Goal: Information Seeking & Learning: Learn about a topic

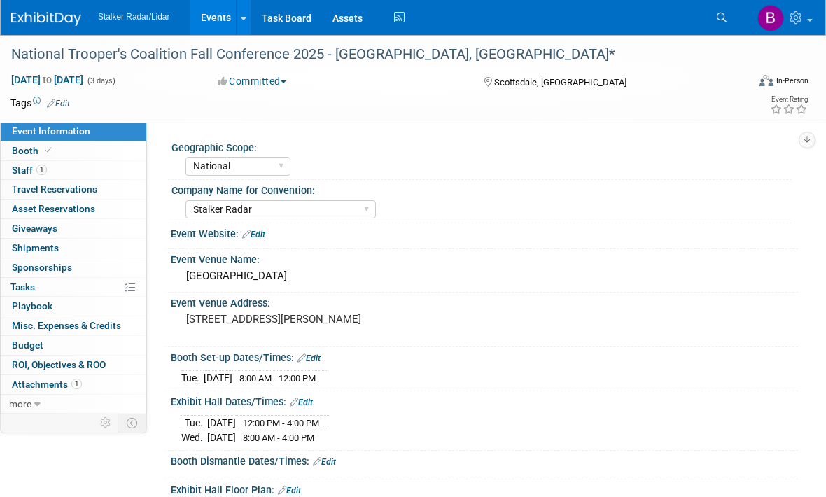
select select "National"
select select "Stalker Radar"
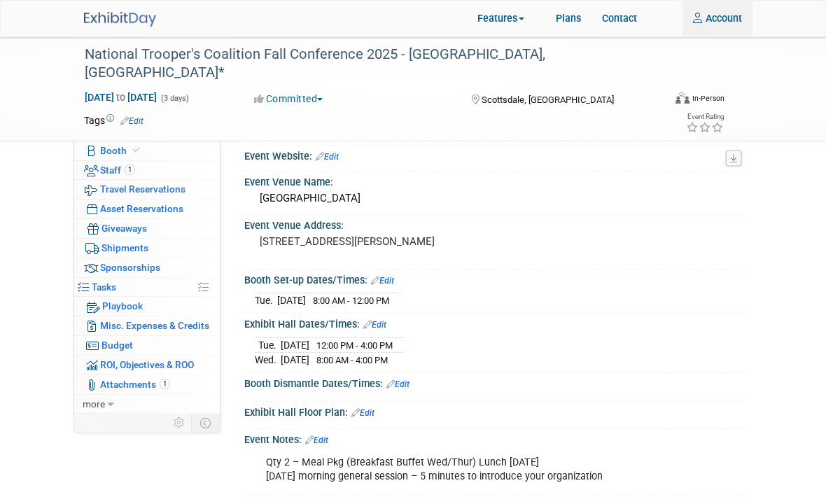
click at [107, 27] on img at bounding box center [120, 19] width 72 height 15
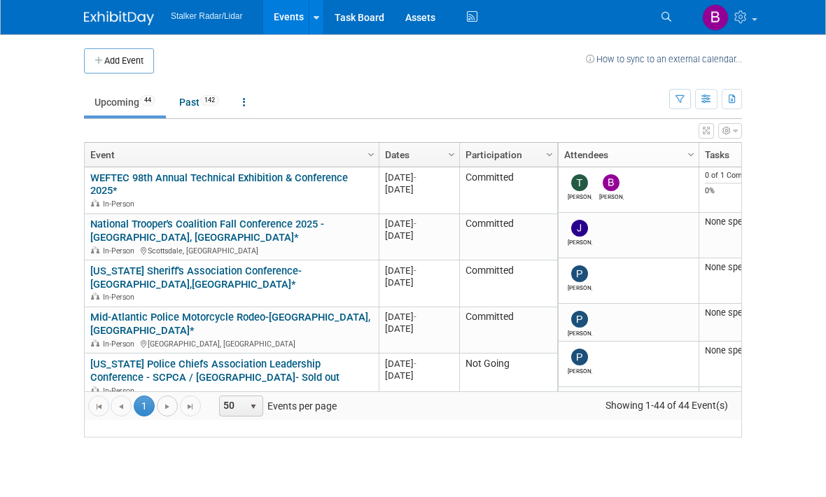
click at [164, 413] on span "Go to the next page" at bounding box center [167, 407] width 11 height 11
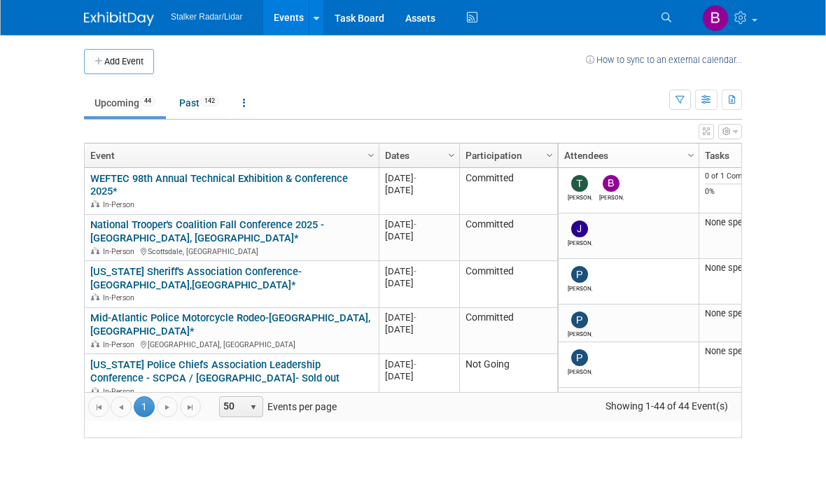
click at [157, 421] on div "Go to the first page Go to the previous page 1 1 Go to the next page Go to the …" at bounding box center [413, 406] width 656 height 29
click at [240, 416] on span "50" at bounding box center [232, 407] width 24 height 20
click at [229, 389] on li "50" at bounding box center [241, 380] width 40 height 19
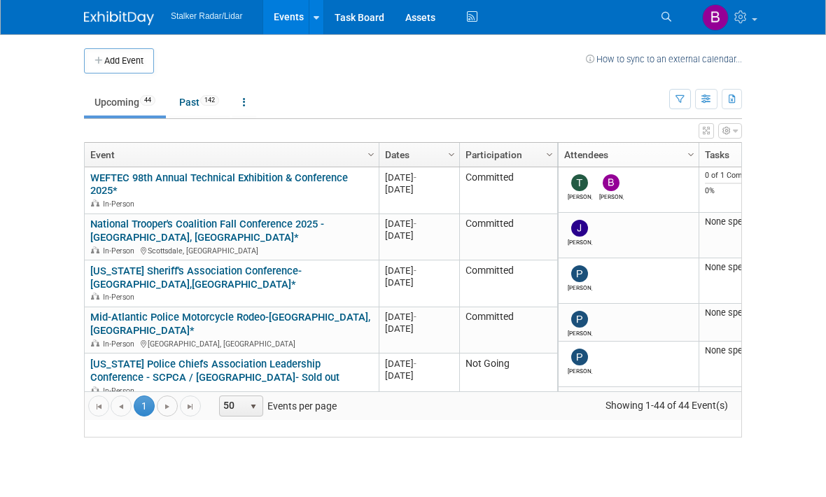
click at [157, 417] on link "Go to the next page" at bounding box center [167, 406] width 21 height 21
click at [167, 413] on span "Go to the next page" at bounding box center [167, 407] width 11 height 11
click at [158, 417] on link "Go to the next page" at bounding box center [167, 406] width 21 height 21
click at [160, 417] on link "Go to the next page" at bounding box center [167, 406] width 21 height 21
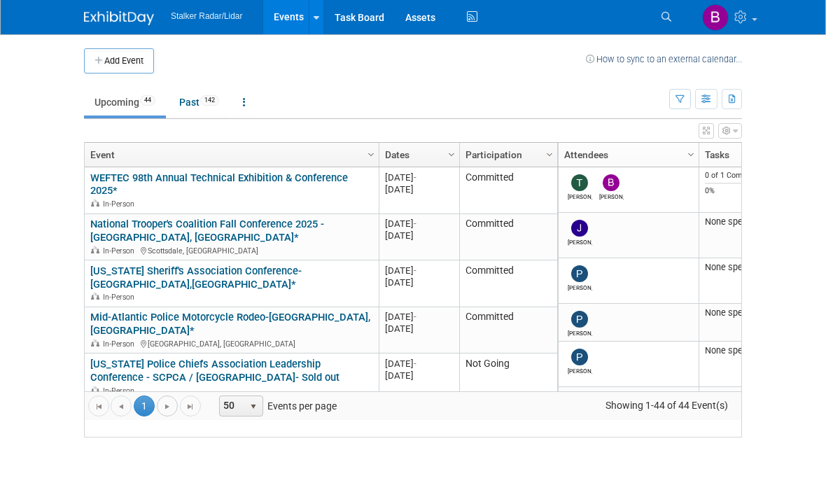
click at [162, 413] on span "Go to the next page" at bounding box center [167, 407] width 11 height 11
click at [782, 217] on body "Stalker Radar/Lidar Events Add Event Bulk Upload Events Shareable Event Boards …" at bounding box center [413, 248] width 826 height 497
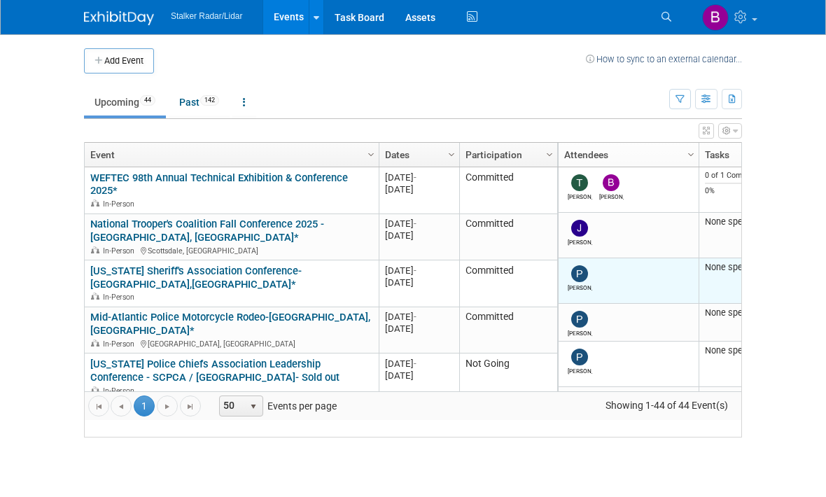
drag, startPoint x: 735, startPoint y: 237, endPoint x: 734, endPoint y: 309, distance: 71.4
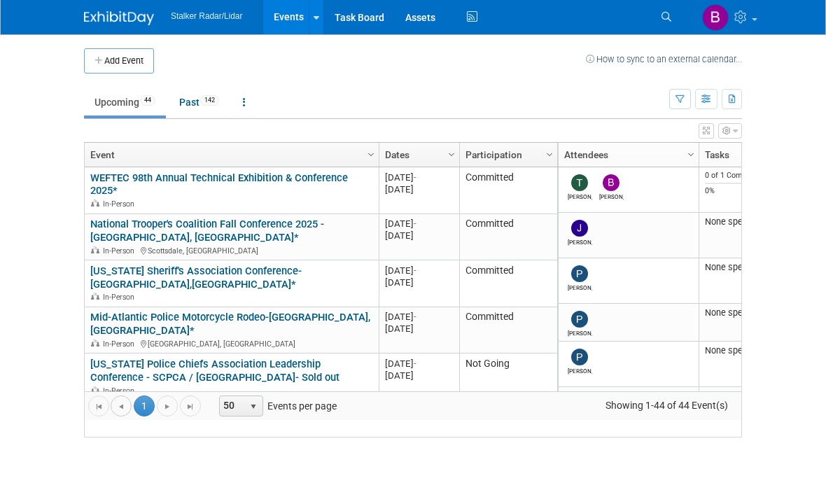
click at [116, 417] on link "Go to the previous page" at bounding box center [121, 406] width 21 height 21
click at [115, 413] on span "Go to the previous page" at bounding box center [120, 407] width 11 height 11
click at [117, 403] on td "Nebraska Sheriffs and Peace Officers Annual Joint Conference - NSAPOAN /-Sold O…" at bounding box center [232, 424] width 294 height 47
click at [477, 46] on div "Add Event How to sync to an external calendar..." at bounding box center [413, 54] width 658 height 39
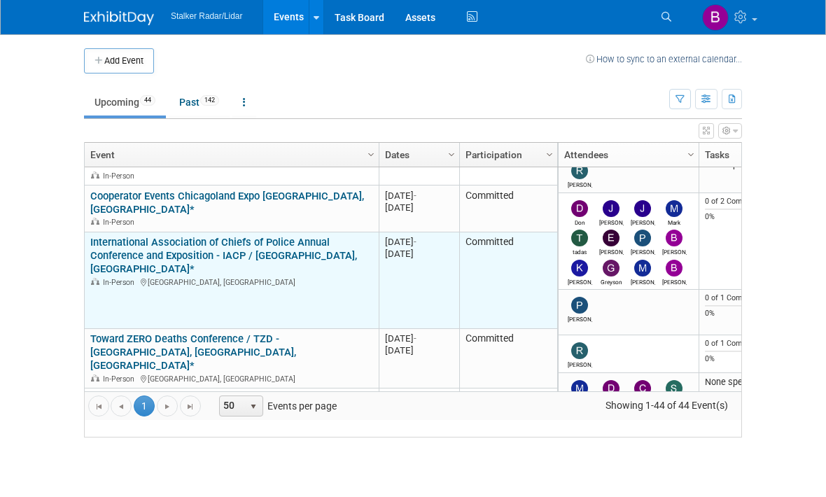
click at [129, 237] on link "International Association of Chiefs of Police Annual Conference and Exposition …" at bounding box center [223, 256] width 267 height 39
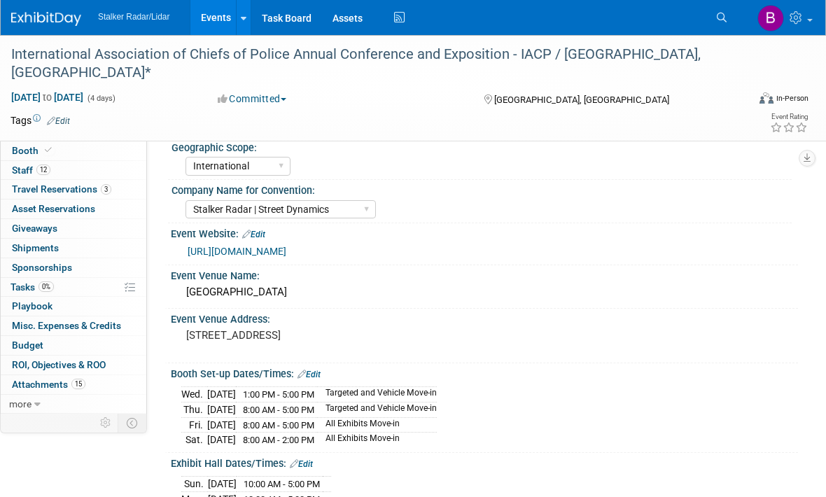
select select "International"
select select "Stalker Radar | Street Dynamics"
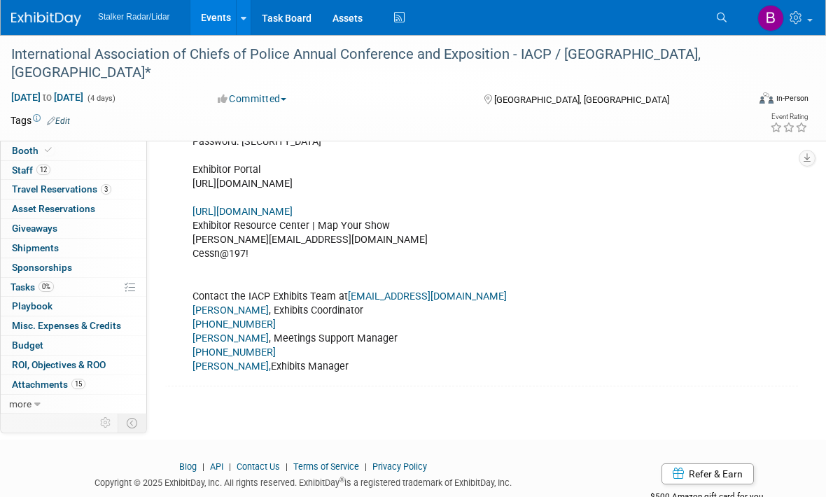
scroll to position [519, 0]
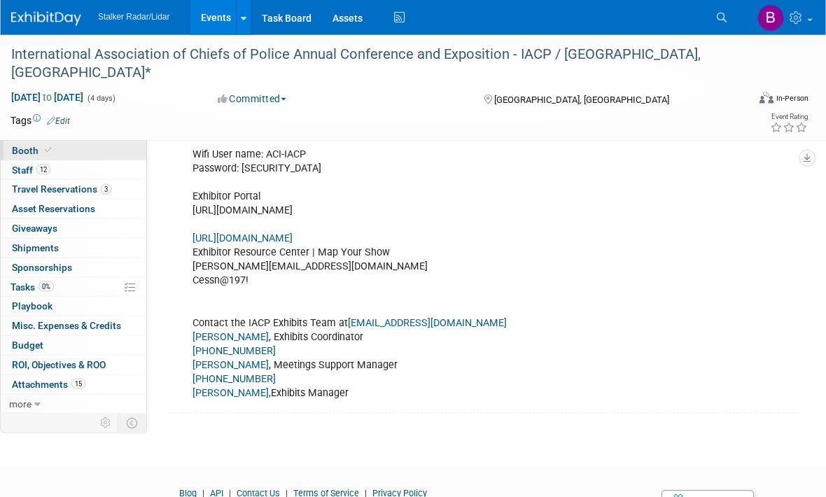
click at [22, 156] on link "Booth" at bounding box center [74, 150] width 146 height 19
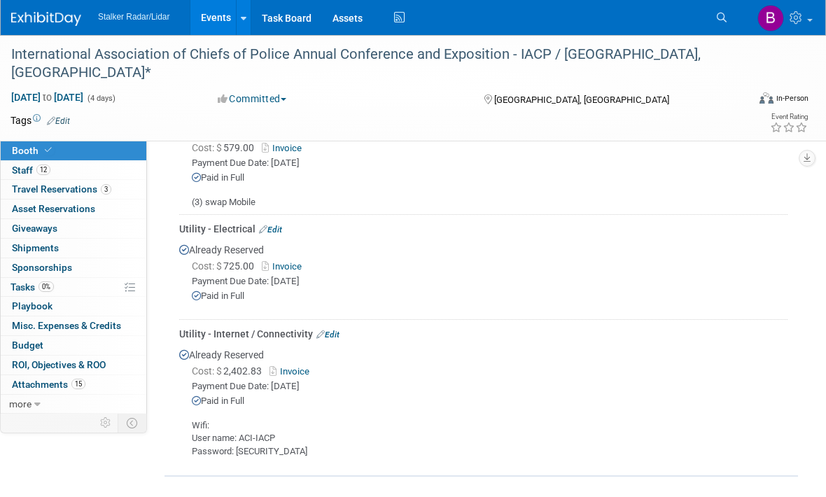
scroll to position [549, 0]
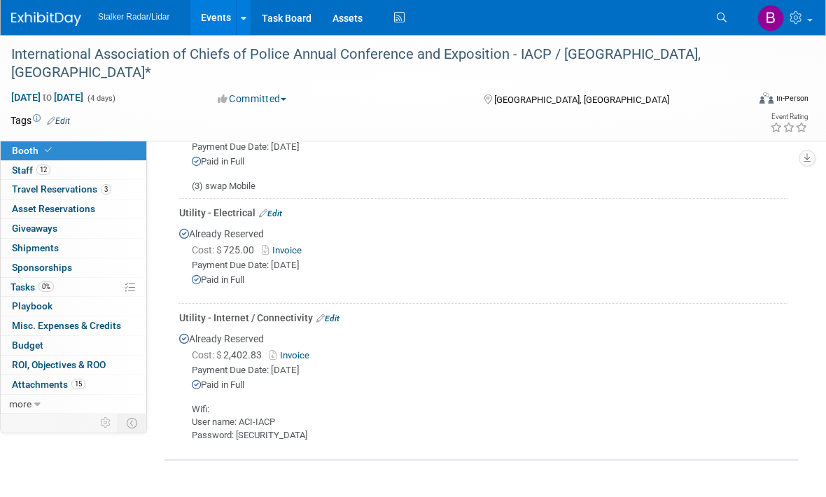
click at [297, 350] on link "Invoice" at bounding box center [291, 355] width 45 height 10
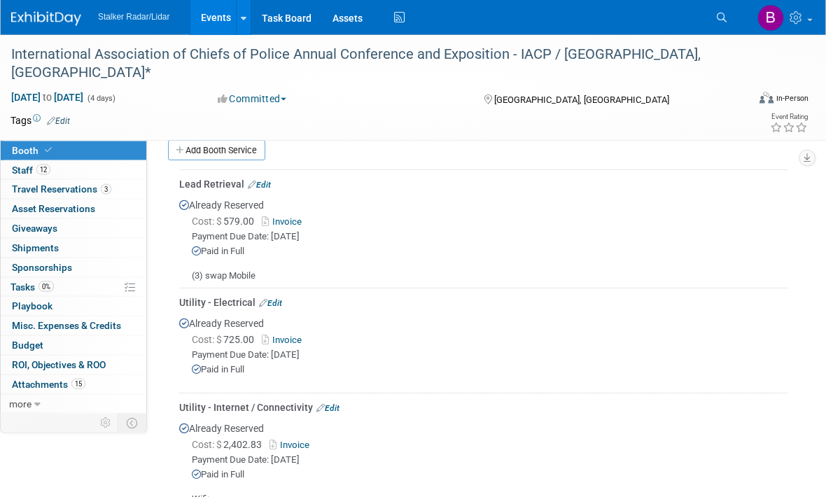
scroll to position [460, 0]
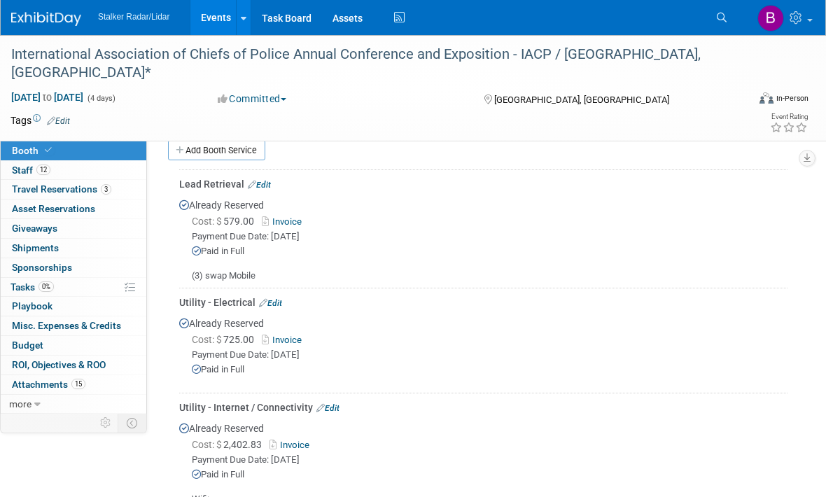
click at [278, 335] on link "Invoice" at bounding box center [284, 340] width 45 height 10
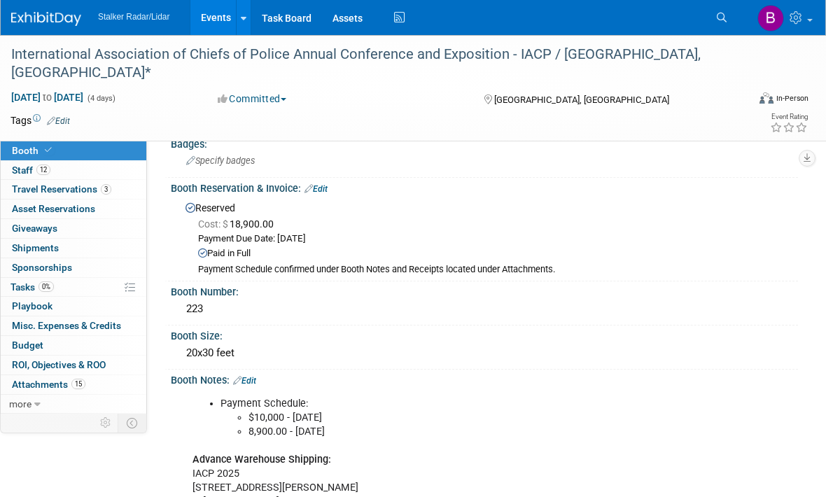
scroll to position [0, 0]
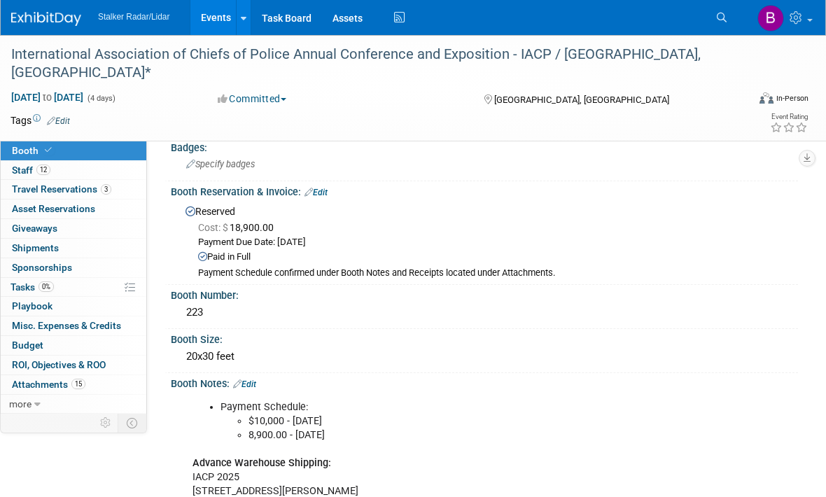
click at [28, 134] on span "Event Information" at bounding box center [51, 130] width 78 height 11
select select "International"
select select "Stalker Radar | Street Dynamics"
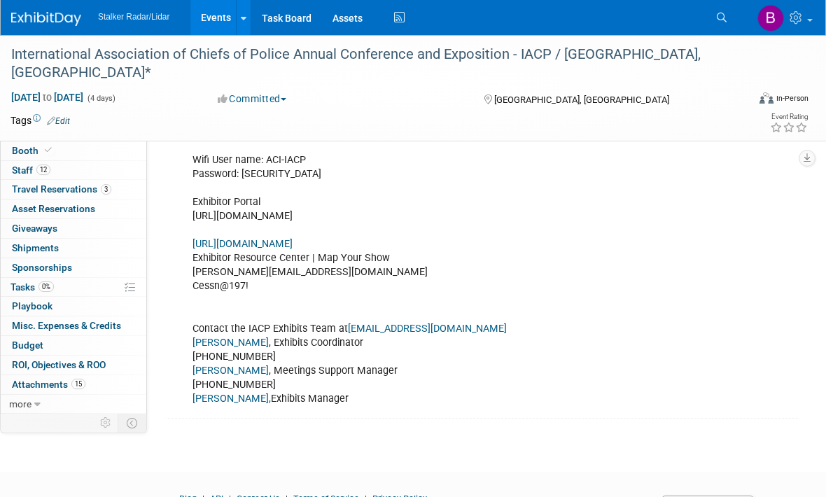
scroll to position [485, 0]
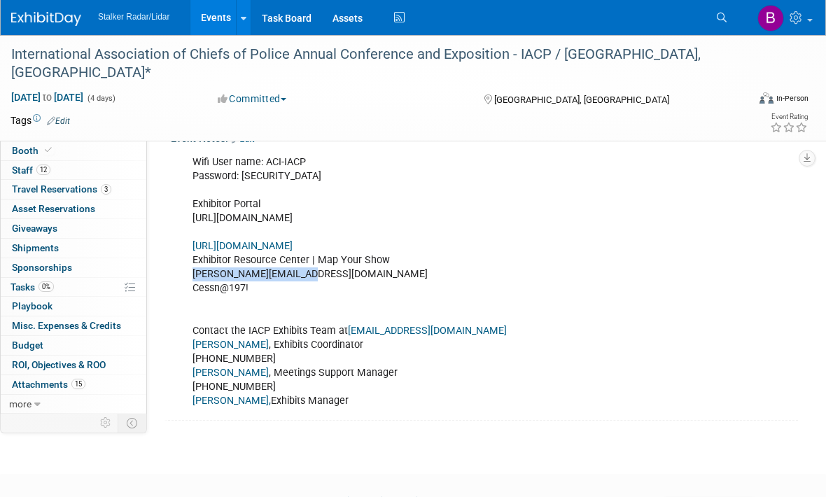
click at [245, 252] on link "[URL][DOMAIN_NAME]" at bounding box center [242, 246] width 100 height 12
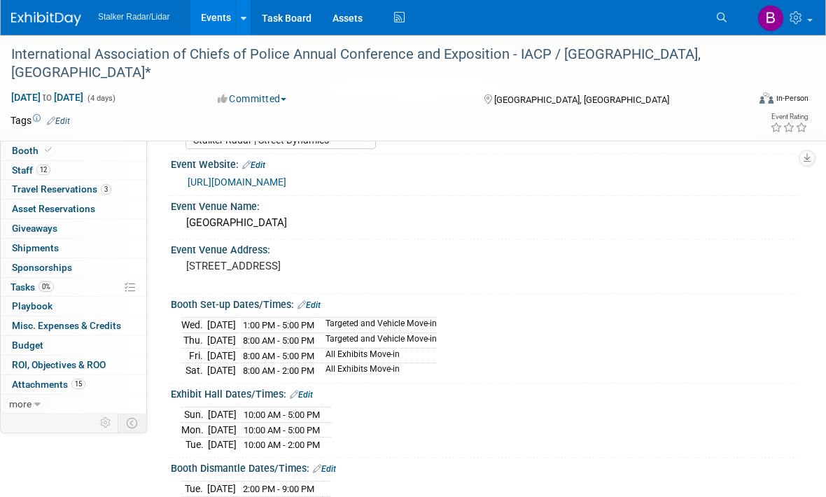
scroll to position [87, 185]
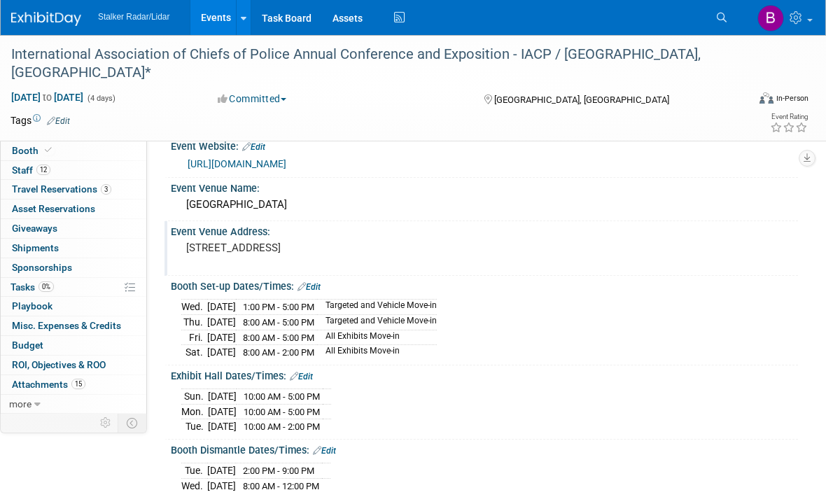
click at [509, 275] on div "Event Venue Address: 700 14th Street Denver, CO 80202" at bounding box center [480, 248] width 633 height 54
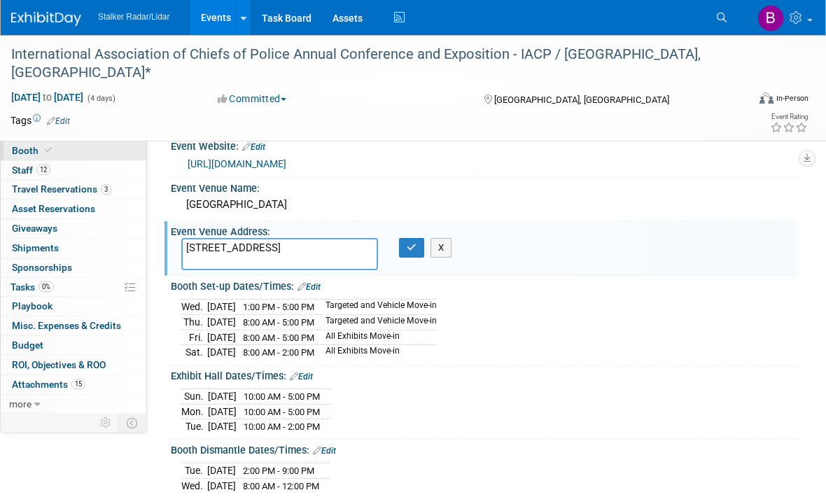
click at [120, 149] on link "Booth" at bounding box center [74, 150] width 146 height 19
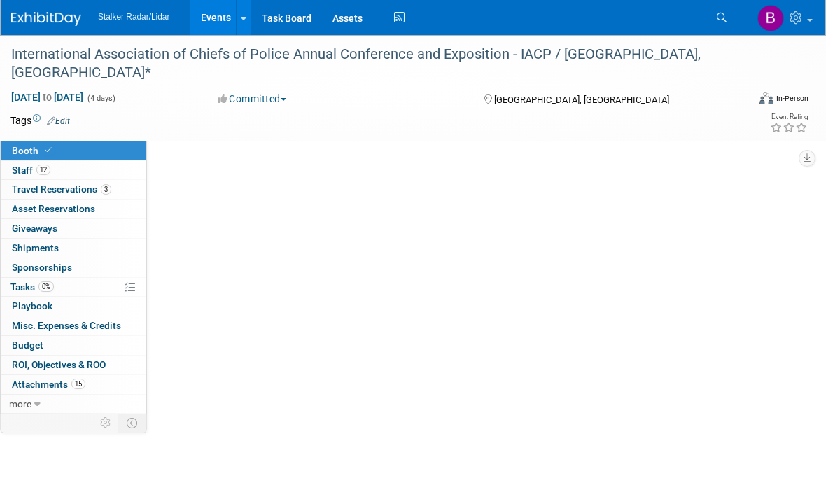
scroll to position [0, 0]
click at [120, 149] on link "Booth" at bounding box center [74, 150] width 146 height 19
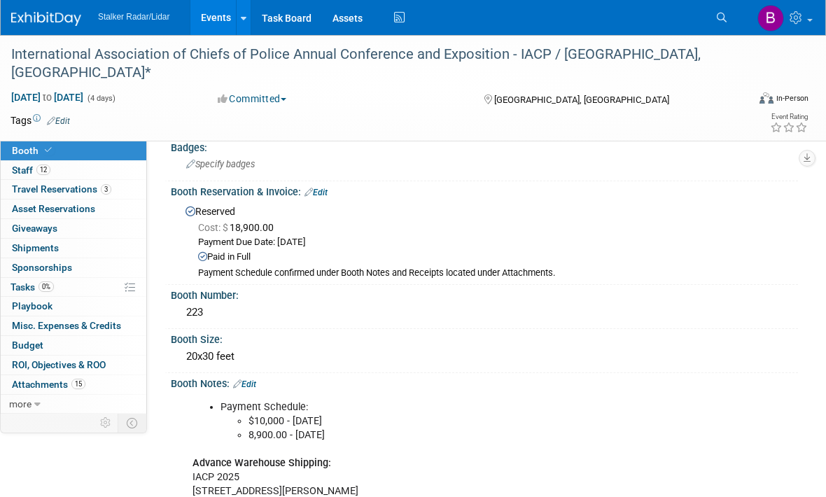
click at [85, 138] on link "Event Information" at bounding box center [74, 131] width 146 height 19
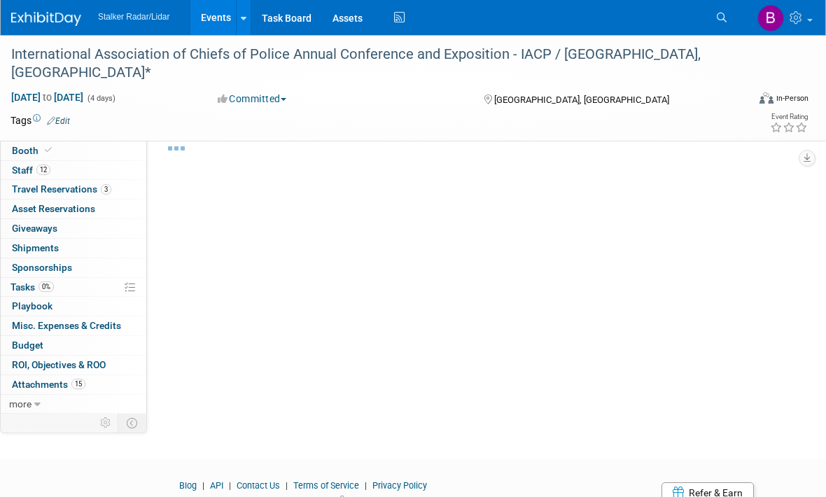
select select "International"
select select "Stalker Radar | Street Dynamics"
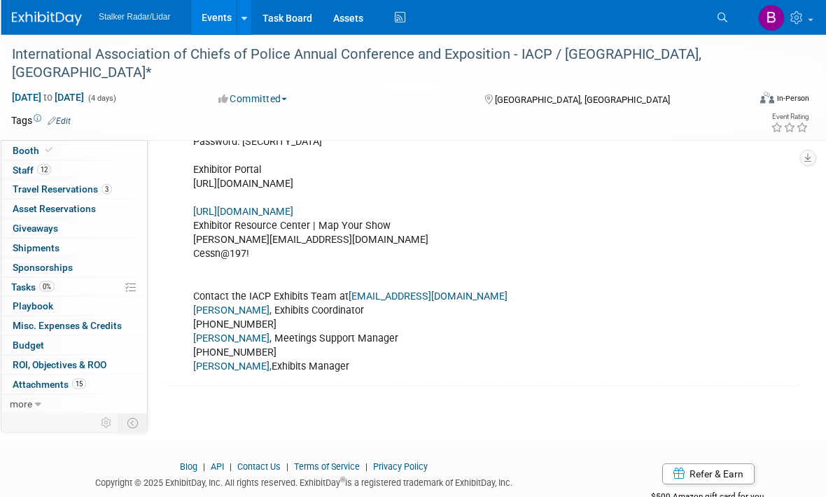
scroll to position [519, 0]
click at [293, 218] on link "https://iacp2025.exh.mapyourshow.com/7_0/main/login" at bounding box center [242, 212] width 100 height 12
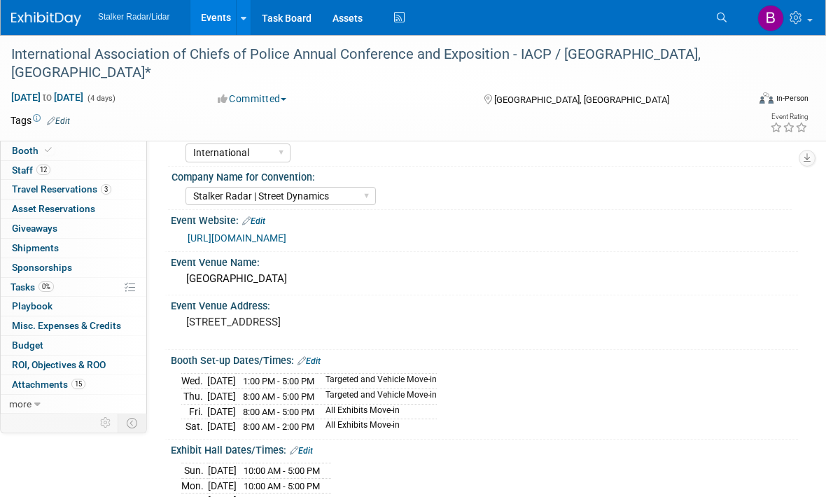
scroll to position [10, 0]
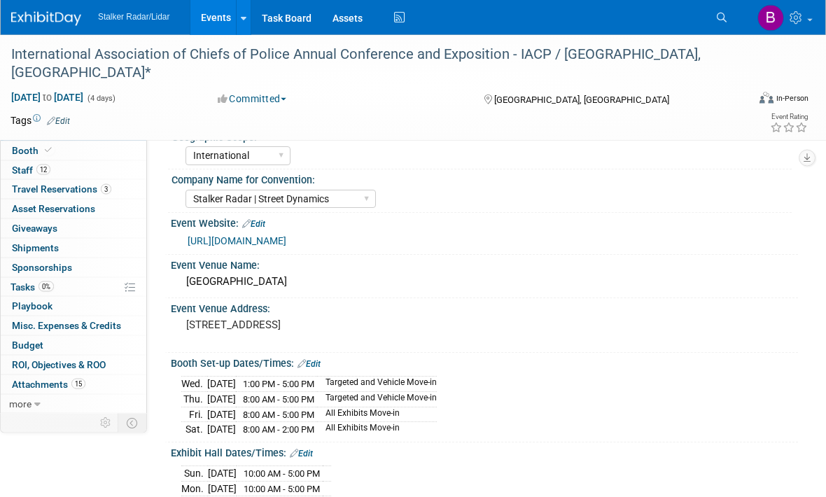
click at [286, 247] on link "[URL][DOMAIN_NAME]" at bounding box center [237, 241] width 99 height 11
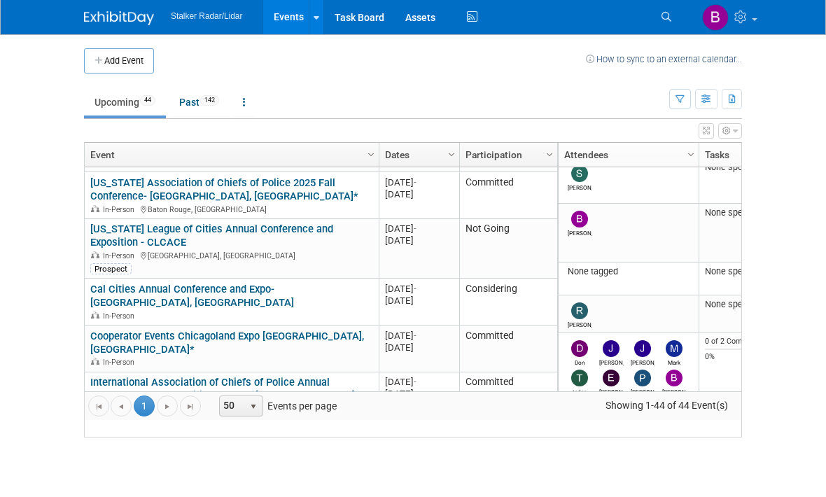
scroll to position [279, 0]
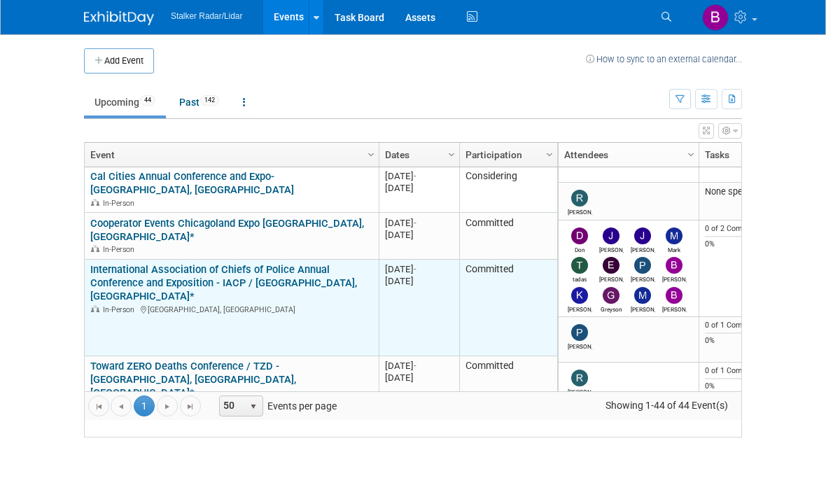
click at [124, 264] on link "International Association of Chiefs of Police Annual Conference and Exposition …" at bounding box center [223, 283] width 267 height 39
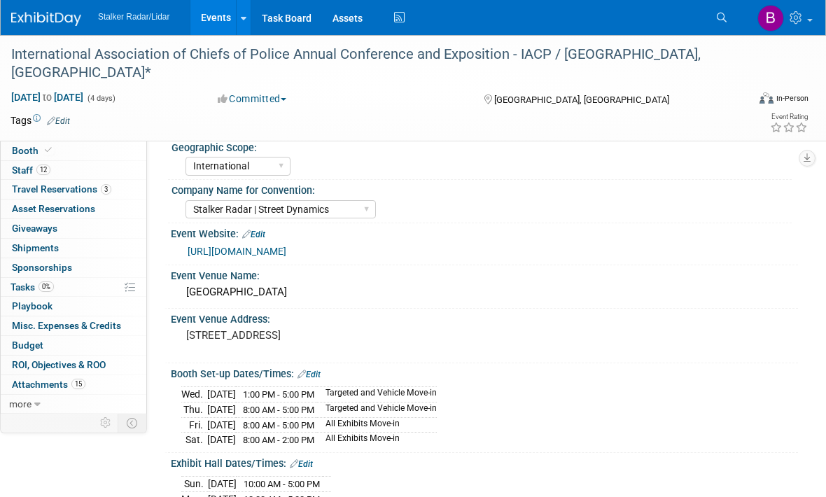
select select "International"
select select "Stalker Radar | Street Dynamics"
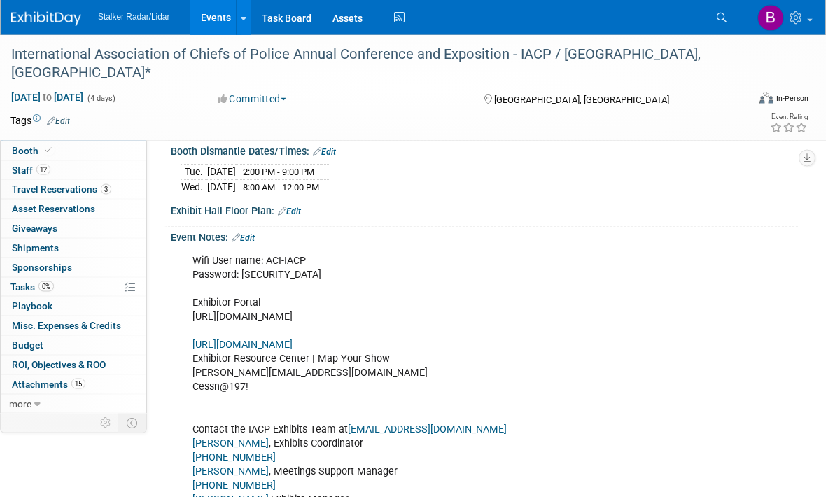
scroll to position [386, 0]
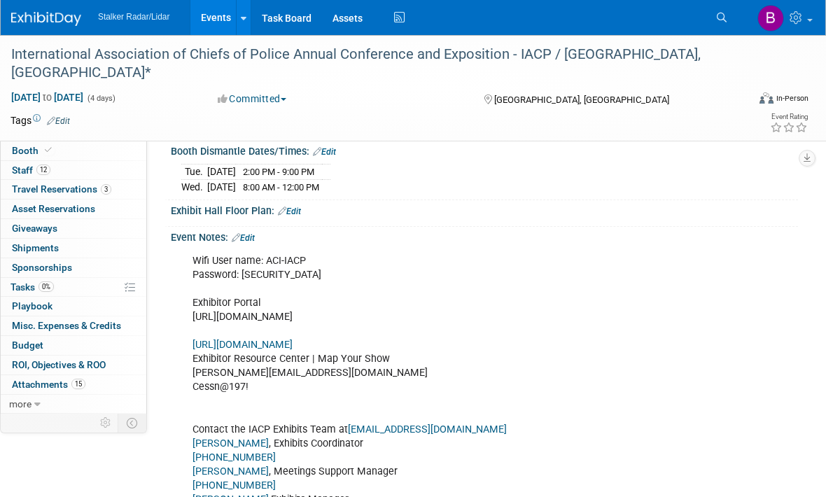
click at [281, 351] on link "https://iacp2025.exh.mapyourshow.com/7_0/main/login" at bounding box center [242, 345] width 100 height 12
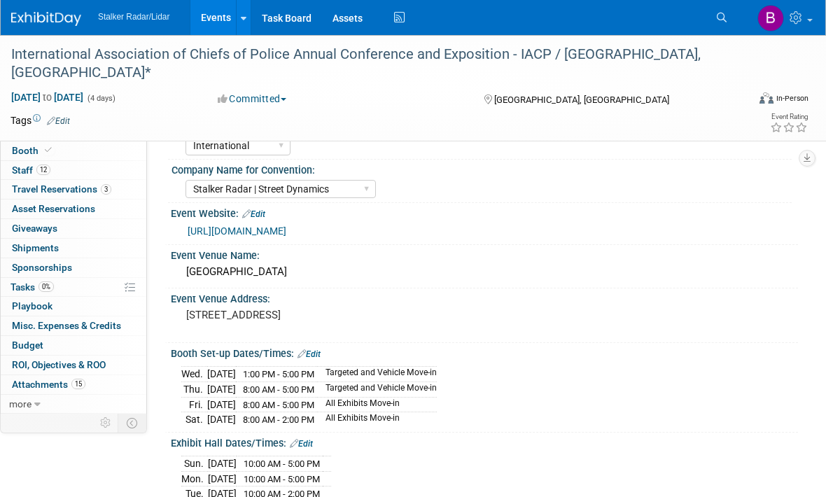
scroll to position [0, 0]
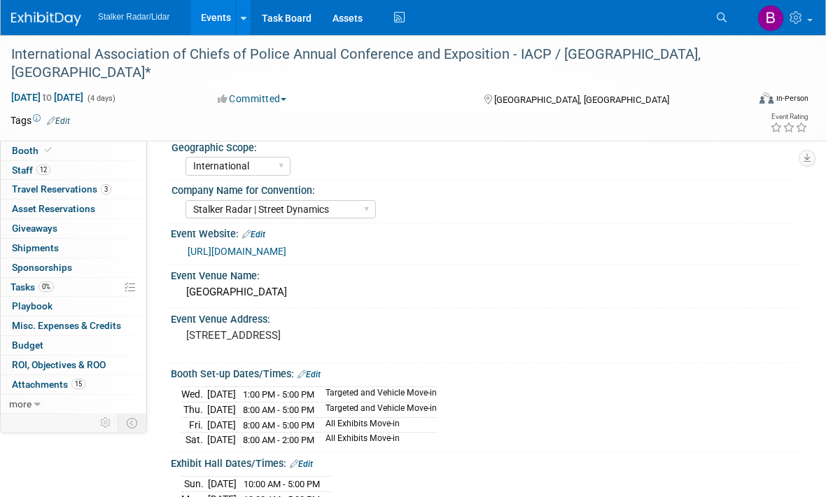
select select "International"
select select "Stalker Radar | Street Dynamics"
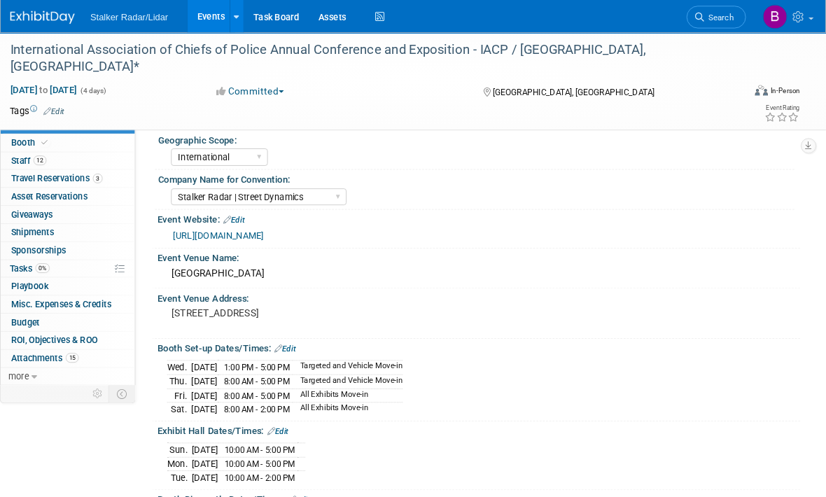
scroll to position [0, 79]
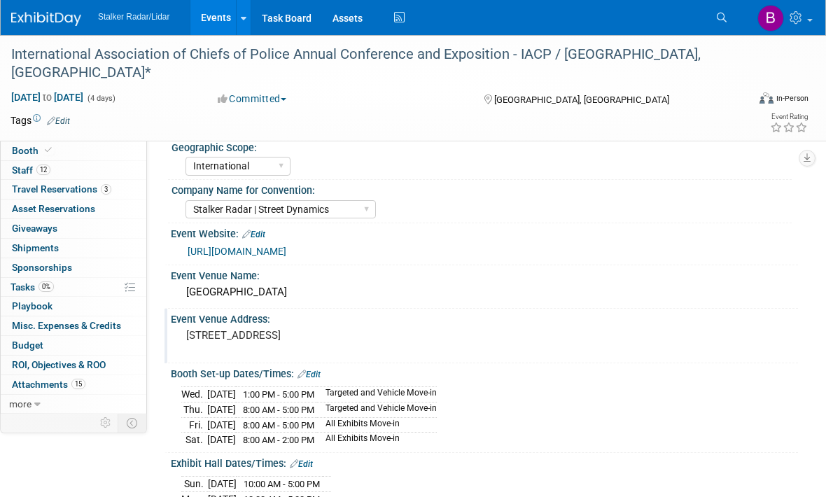
click at [261, 342] on pre "[STREET_ADDRESS]" at bounding box center [301, 335] width 230 height 13
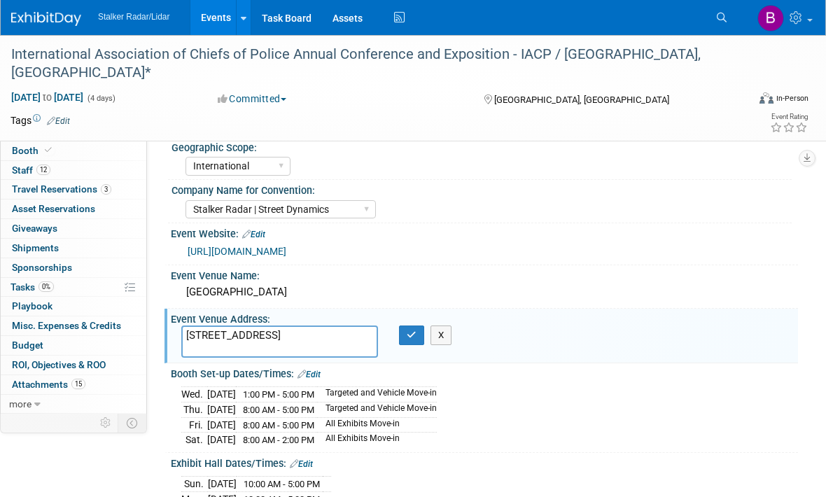
scroll to position [0, 78]
click at [414, 123] on div "Geographic Scope: Regional National International Company Name for Convention: …" at bounding box center [472, 263] width 651 height 283
click at [451, 125] on div "Geographic Scope: Regional National International Company Name for Convention: …" at bounding box center [472, 263] width 651 height 283
click at [407, 339] on icon "button" at bounding box center [412, 334] width 10 height 9
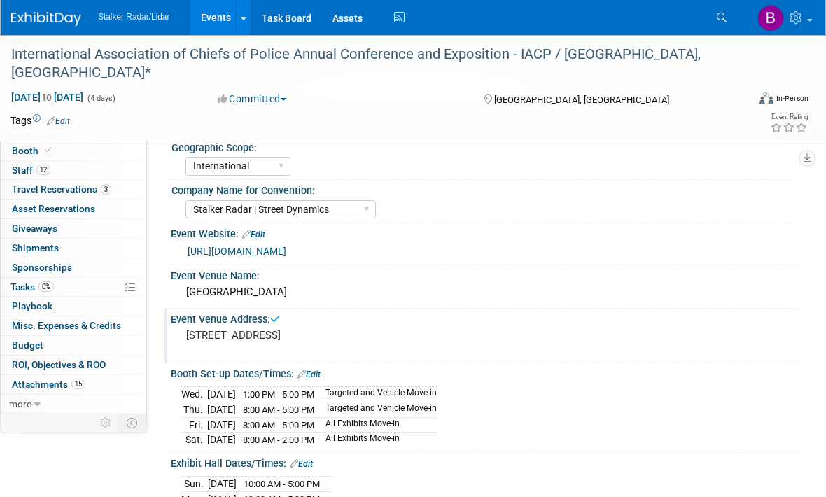
click at [66, 135] on span "Event Information" at bounding box center [51, 130] width 78 height 11
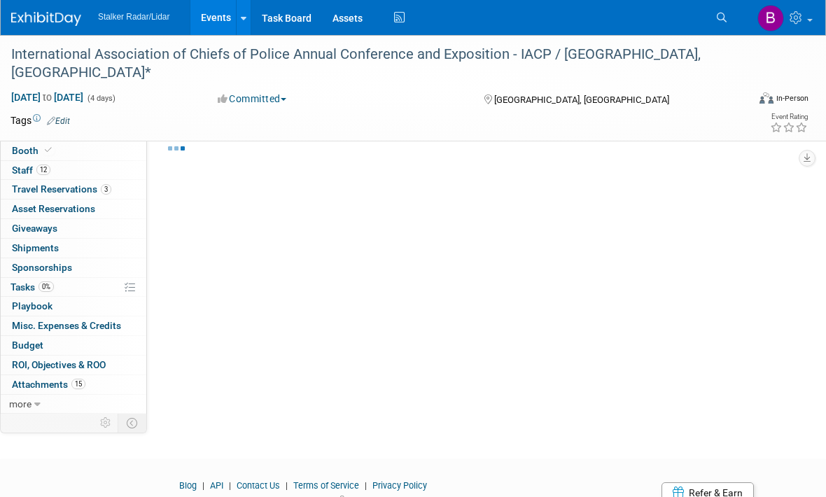
select select "International"
select select "Stalker Radar | Street Dynamics"
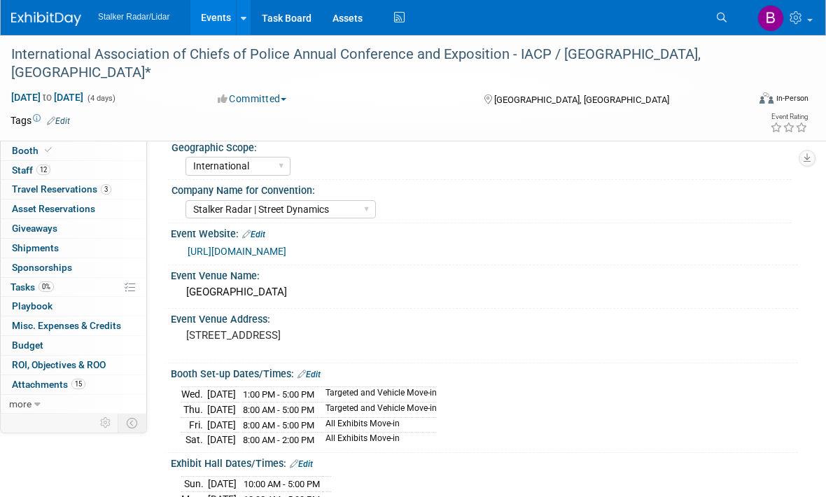
scroll to position [33, 0]
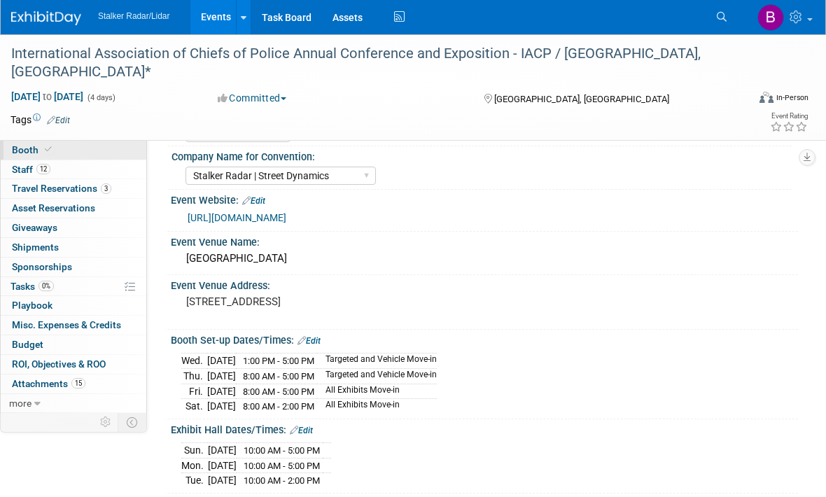
click at [42, 150] on span at bounding box center [48, 150] width 13 height 10
